Goal: Task Accomplishment & Management: Use online tool/utility

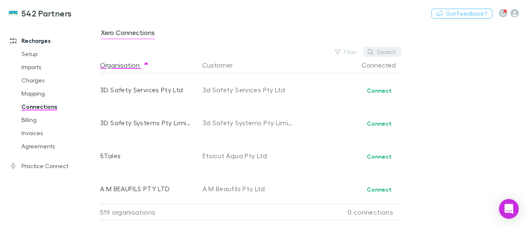
click at [391, 54] on button "Search" at bounding box center [382, 52] width 37 height 10
click at [34, 132] on link "Invoices" at bounding box center [58, 132] width 91 height 13
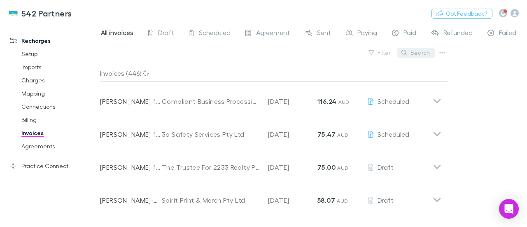
click at [412, 53] on button "Search" at bounding box center [416, 53] width 37 height 10
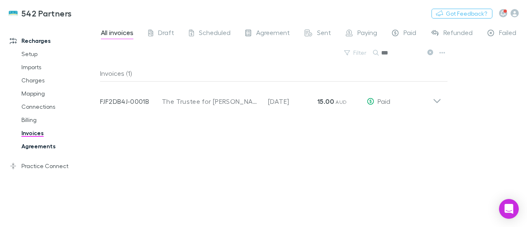
type input "***"
drag, startPoint x: 49, startPoint y: 147, endPoint x: 73, endPoint y: 147, distance: 24.7
click at [49, 147] on link "Agreements" at bounding box center [58, 146] width 91 height 13
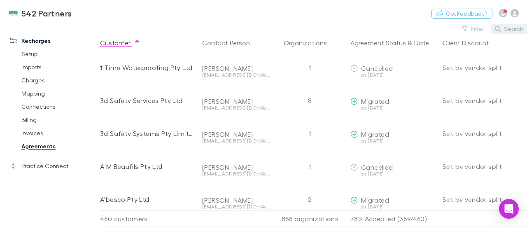
click at [518, 30] on button "Search" at bounding box center [509, 29] width 37 height 10
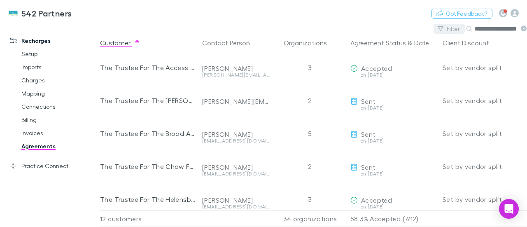
scroll to position [0, 5]
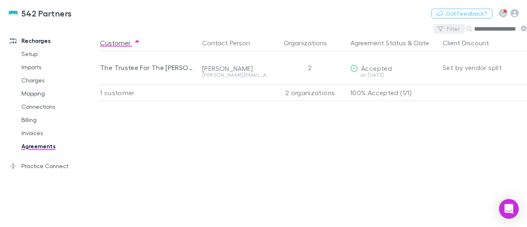
scroll to position [0, 14]
type input "*"
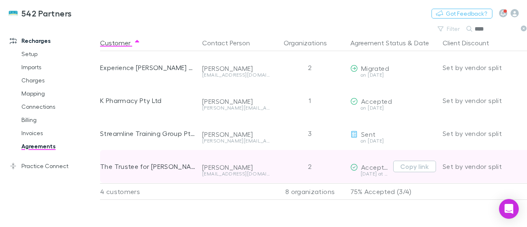
type input "***"
click at [336, 169] on div "2" at bounding box center [310, 166] width 74 height 33
click at [363, 169] on span "Accepted" at bounding box center [376, 167] width 31 height 8
click at [514, 171] on div "Set by vendor split" at bounding box center [491, 166] width 96 height 33
click at [517, 169] on div "Set by vendor split" at bounding box center [491, 166] width 96 height 33
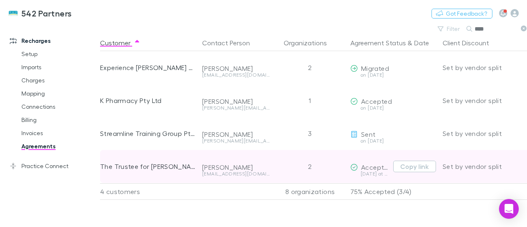
click at [305, 166] on div "2" at bounding box center [310, 166] width 74 height 33
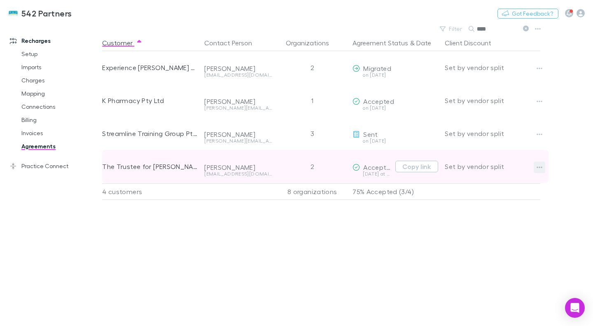
click at [527, 167] on icon "button" at bounding box center [540, 167] width 6 height 2
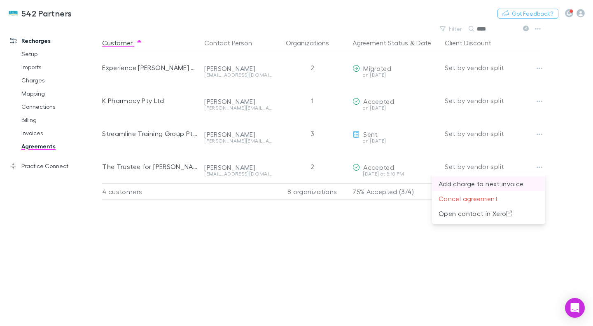
click at [511, 184] on p "Add charge to next invoice" at bounding box center [489, 184] width 100 height 10
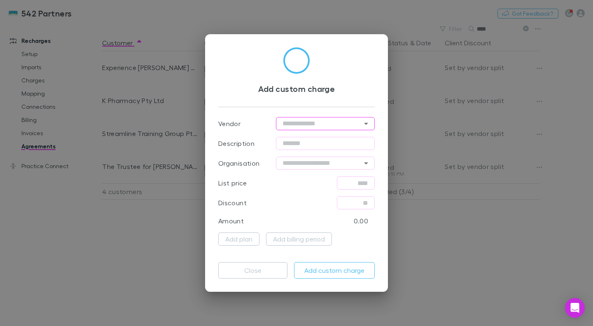
click at [325, 127] on input "text" at bounding box center [325, 123] width 99 height 13
click at [305, 145] on li "Xero" at bounding box center [325, 140] width 99 height 15
type input "****"
click at [307, 148] on input "text" at bounding box center [325, 143] width 99 height 13
click at [299, 144] on input "text" at bounding box center [325, 143] width 99 height 13
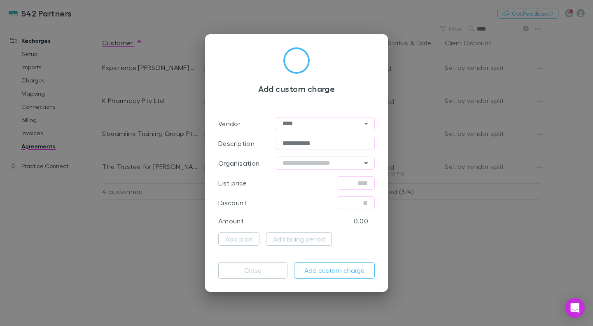
type input "**********"
click at [311, 157] on input "text" at bounding box center [325, 163] width 99 height 13
click at [318, 194] on li "AWKPHARM PTY LTD" at bounding box center [325, 195] width 99 height 15
type input "**********"
click at [346, 184] on input "text" at bounding box center [356, 182] width 38 height 13
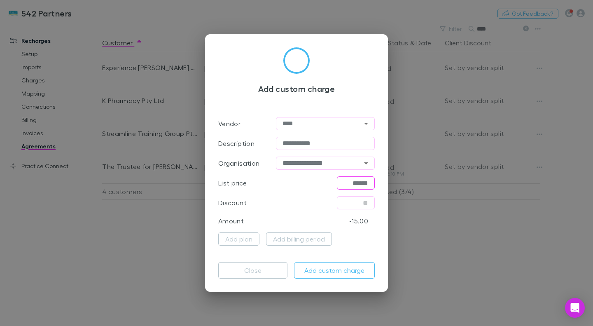
type input "******"
drag, startPoint x: 319, startPoint y: 270, endPoint x: 324, endPoint y: 268, distance: 5.4
click at [320, 227] on button "Add custom charge" at bounding box center [334, 270] width 81 height 16
